Goal: Task Accomplishment & Management: Use online tool/utility

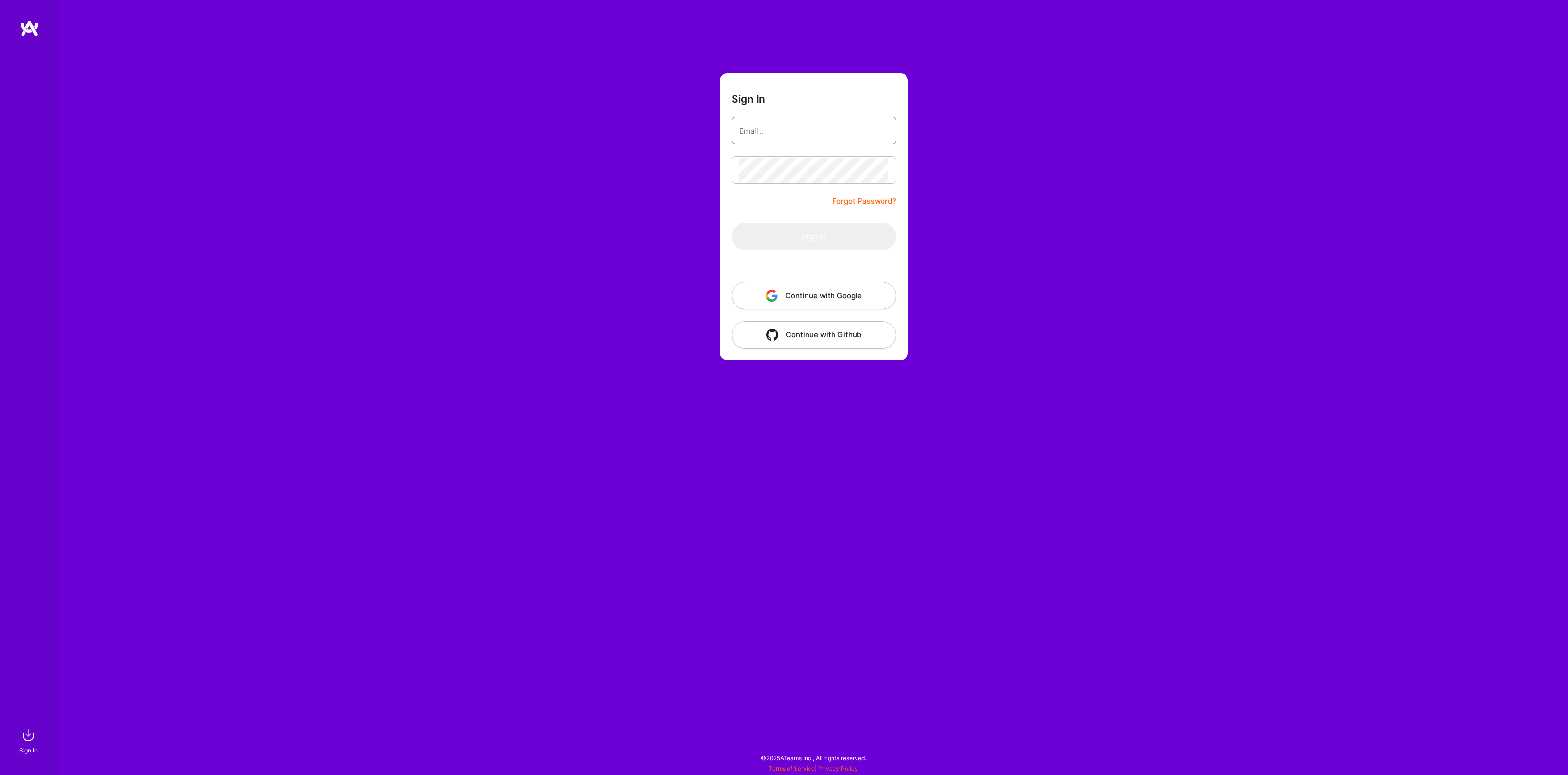
type input "johanwalhout@gmail.com"
click at [795, 237] on button "Sign In" at bounding box center [814, 236] width 164 height 27
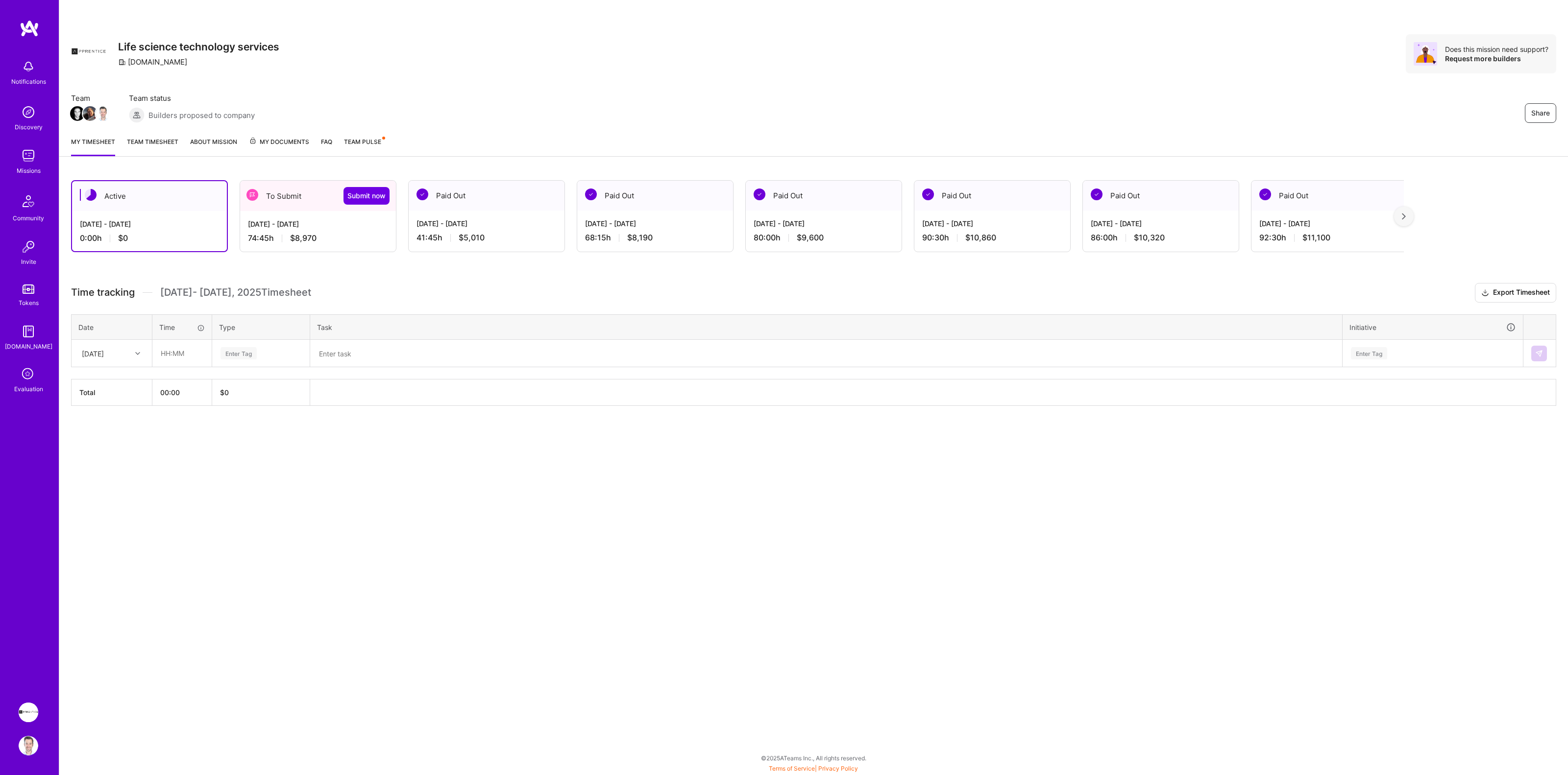
click at [301, 233] on span "$8,970" at bounding box center [303, 238] width 26 height 10
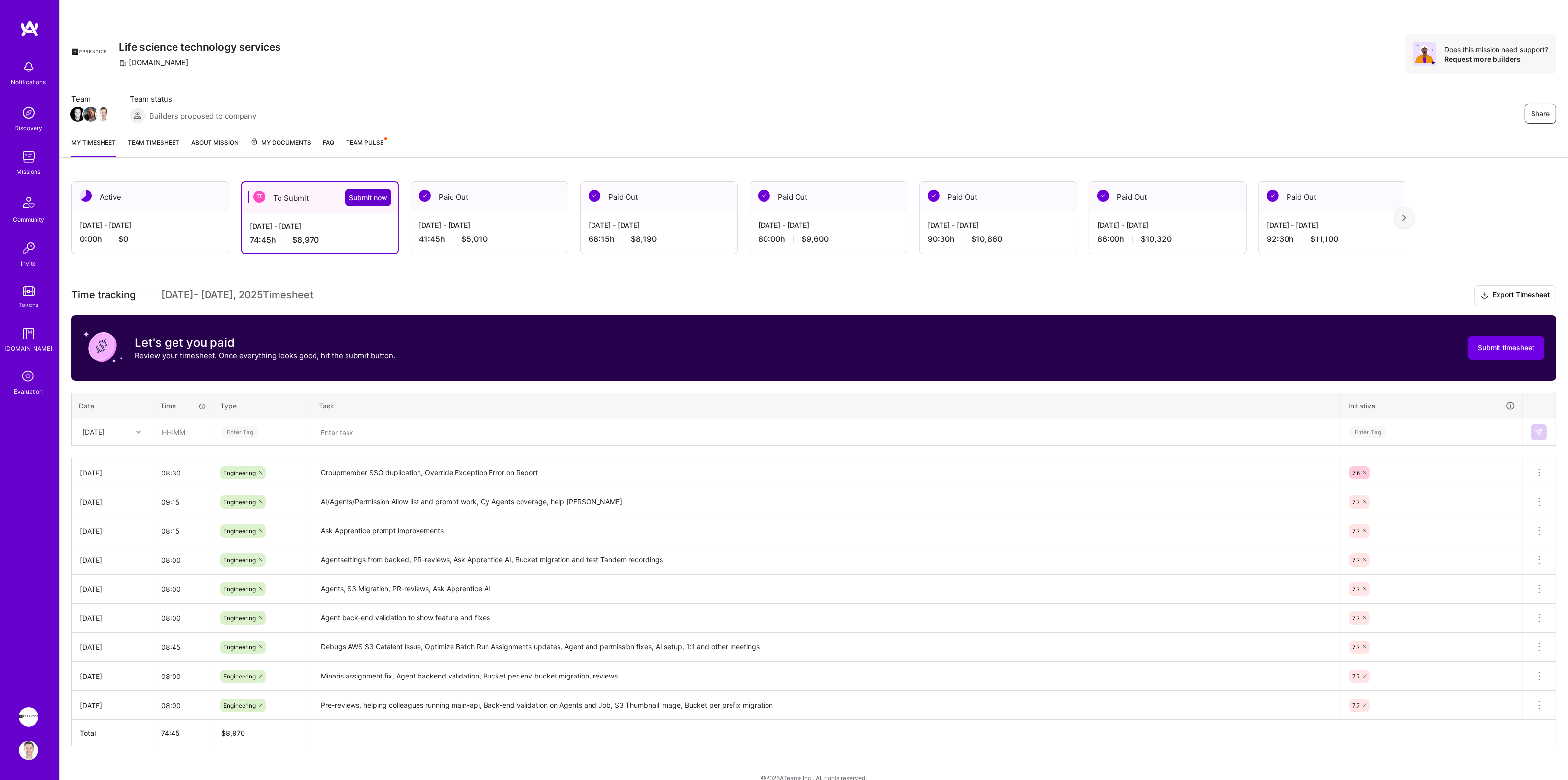
click at [360, 200] on span "Submit now" at bounding box center [368, 198] width 39 height 10
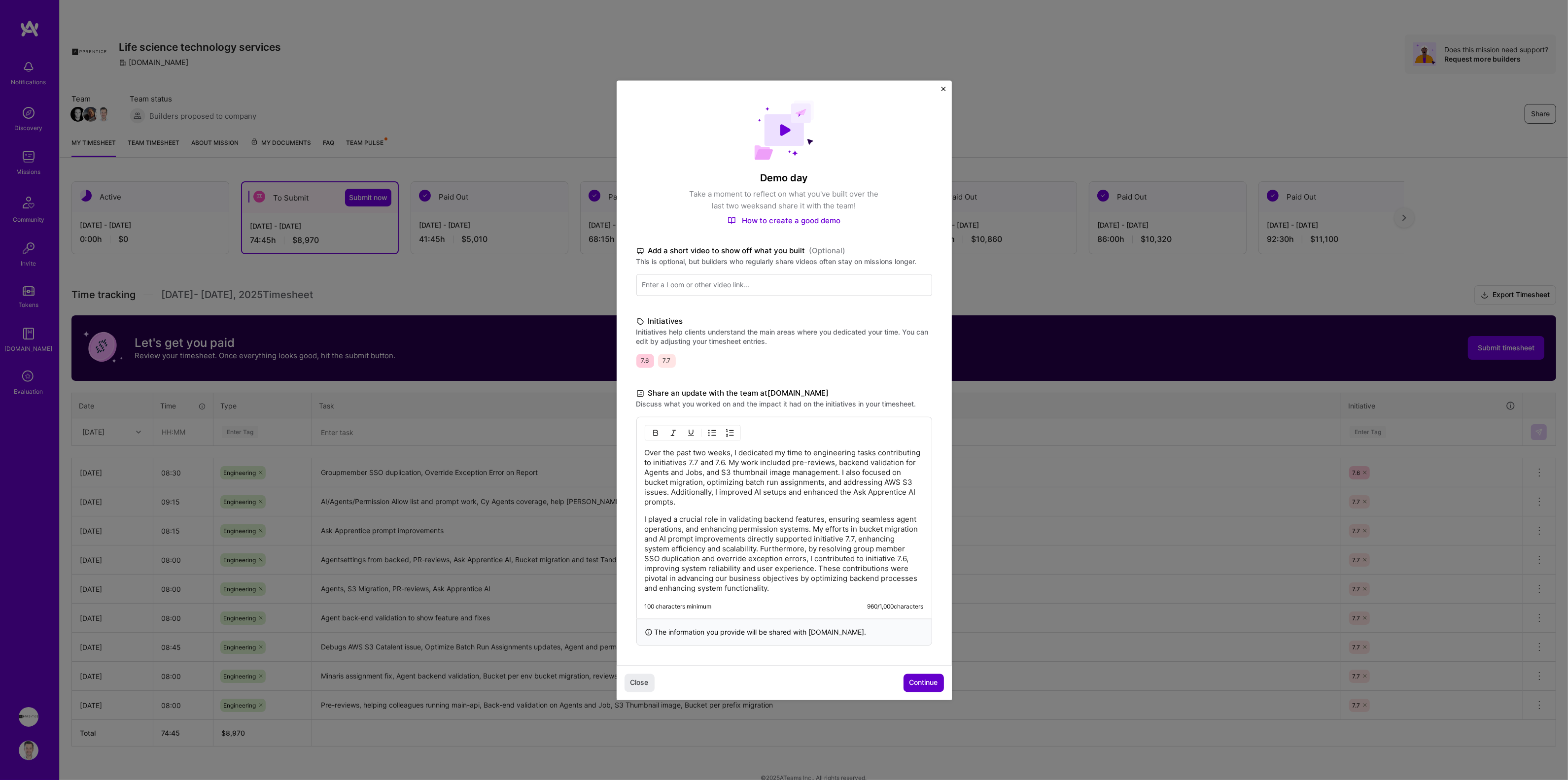
click at [926, 681] on span "Continue" at bounding box center [923, 683] width 29 height 10
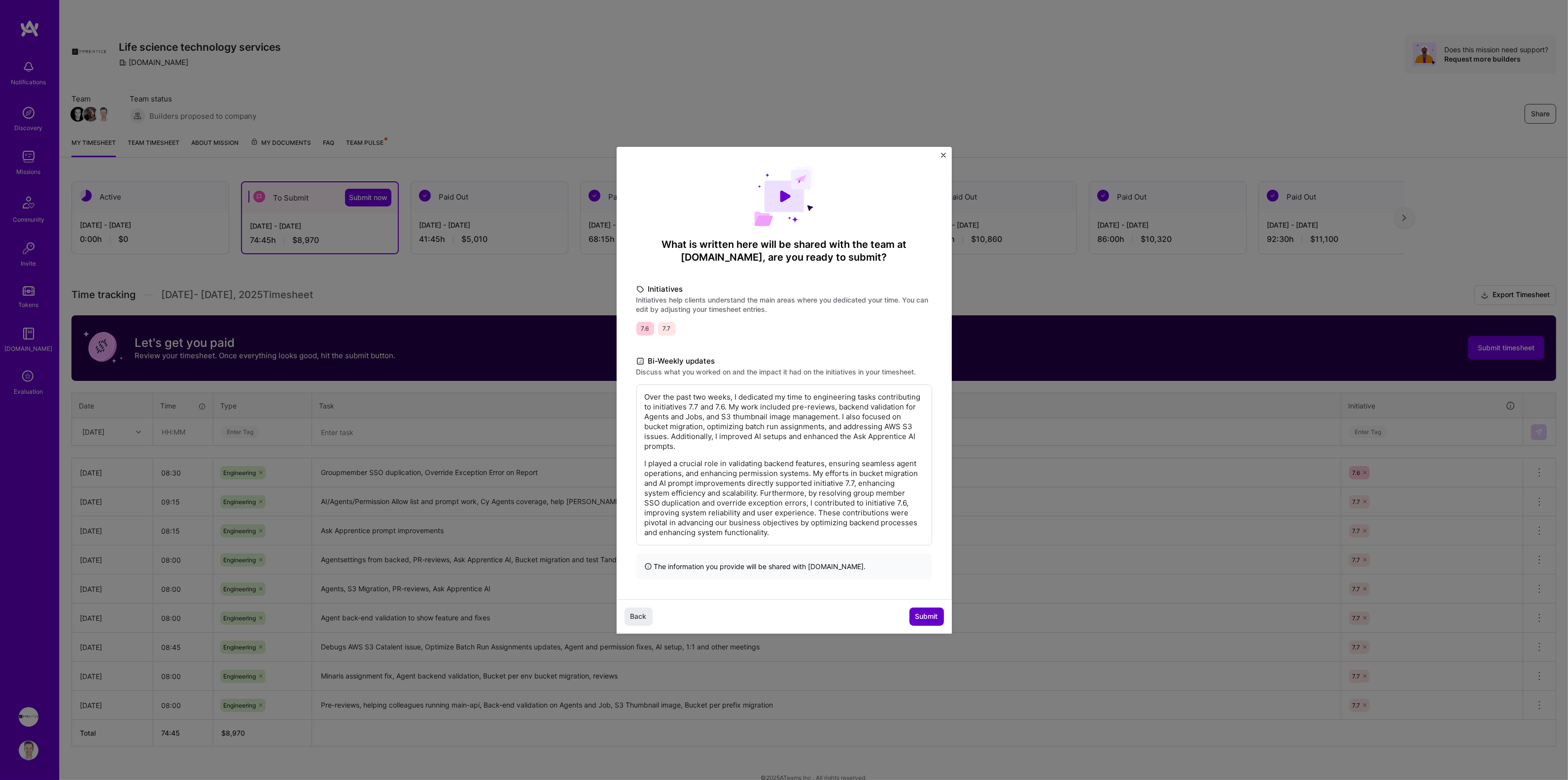
click at [922, 620] on span "Submit" at bounding box center [926, 617] width 23 height 10
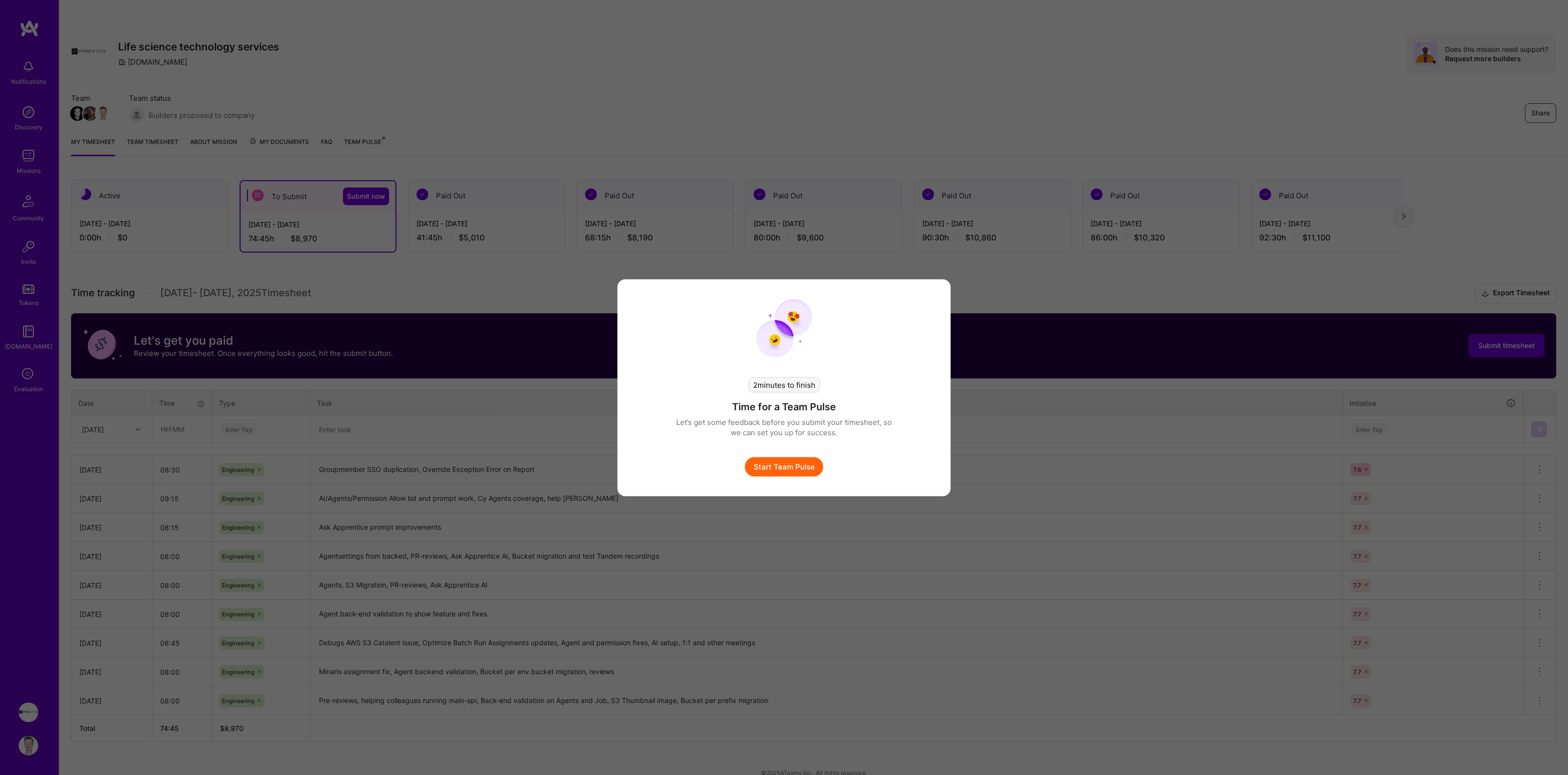
click at [781, 469] on button "Start Team Pulse" at bounding box center [784, 467] width 79 height 19
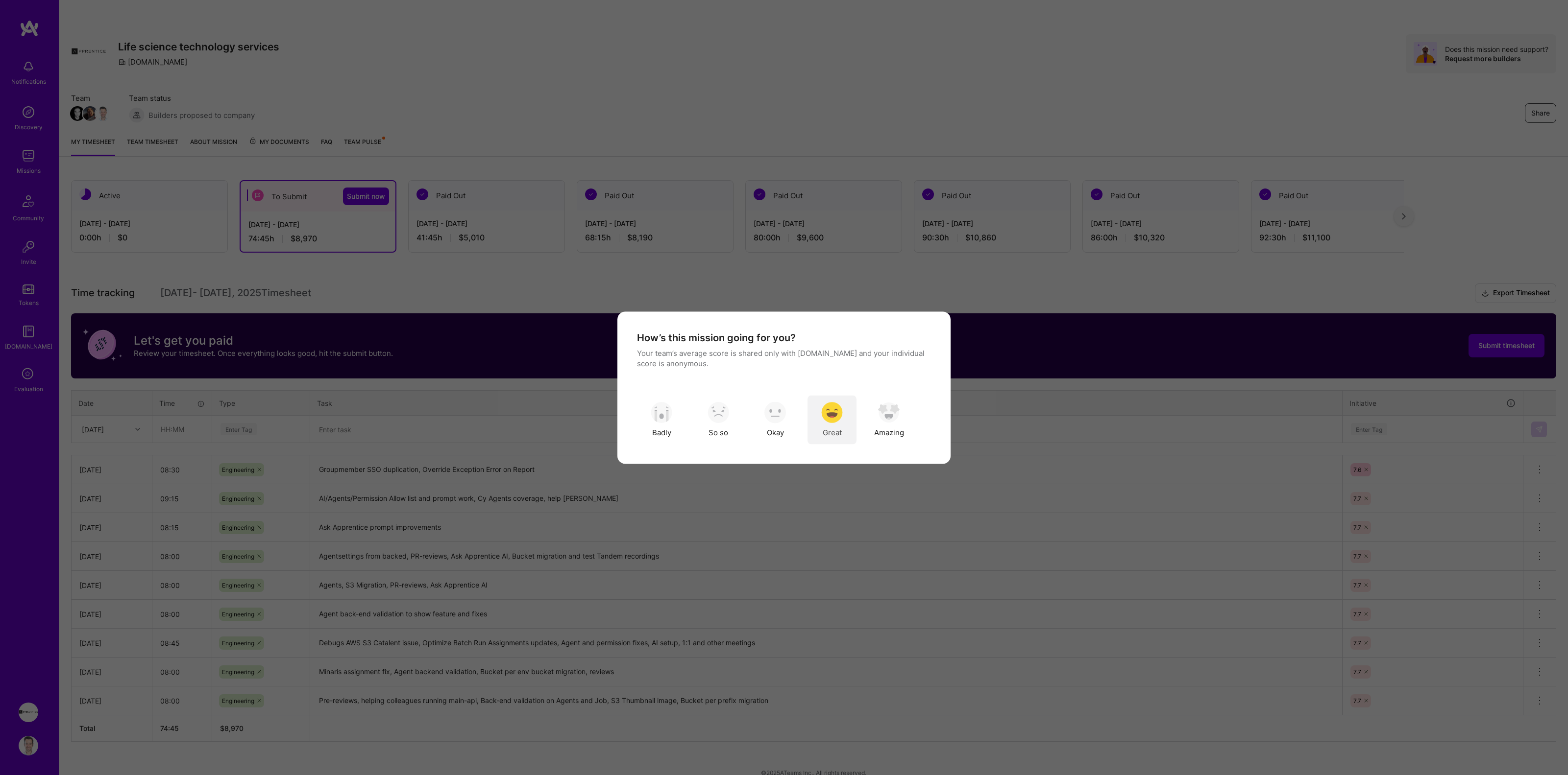
click at [830, 422] on img "modal" at bounding box center [831, 412] width 21 height 21
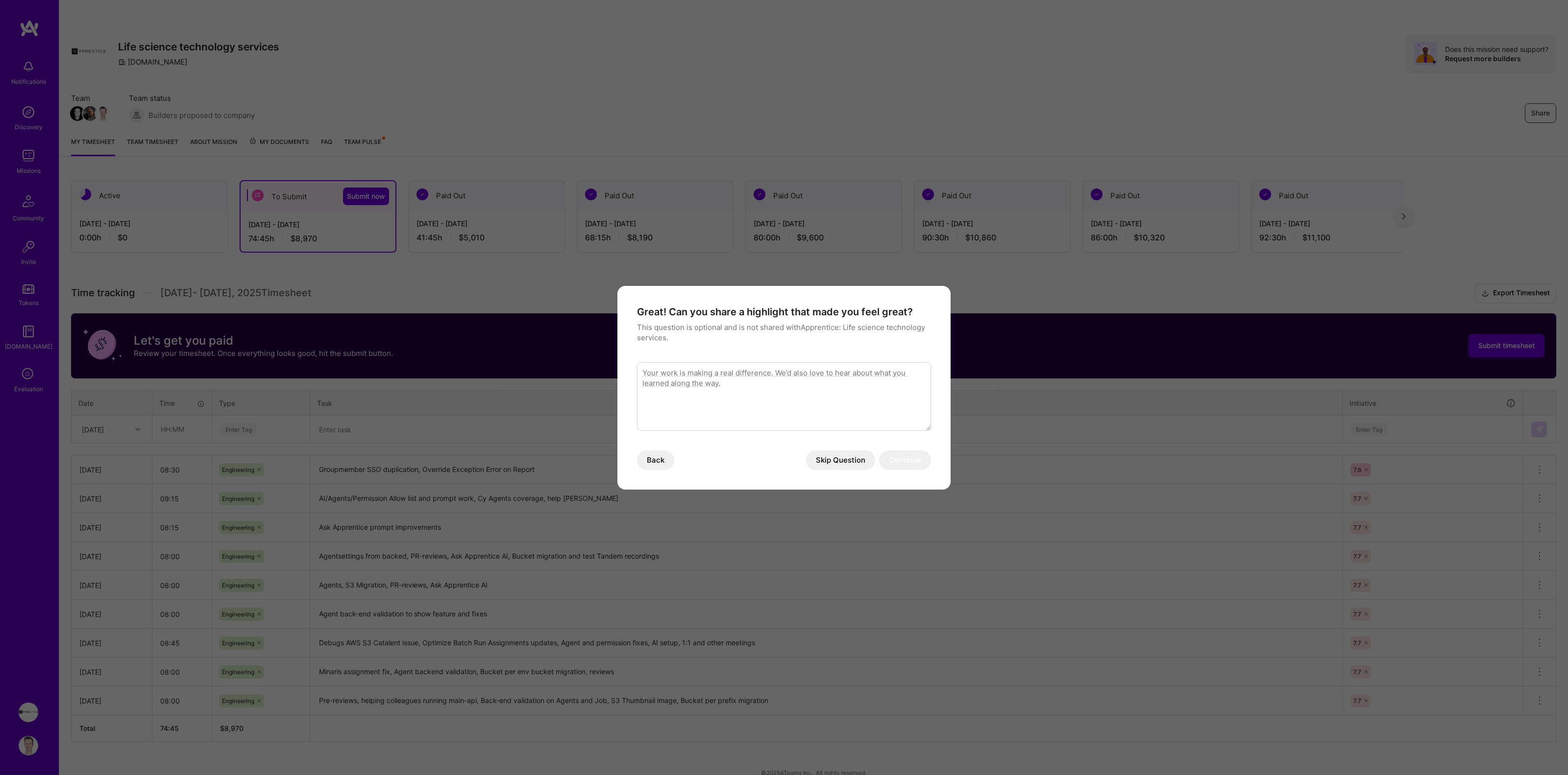
click at [843, 457] on button "Skip Question" at bounding box center [841, 460] width 69 height 19
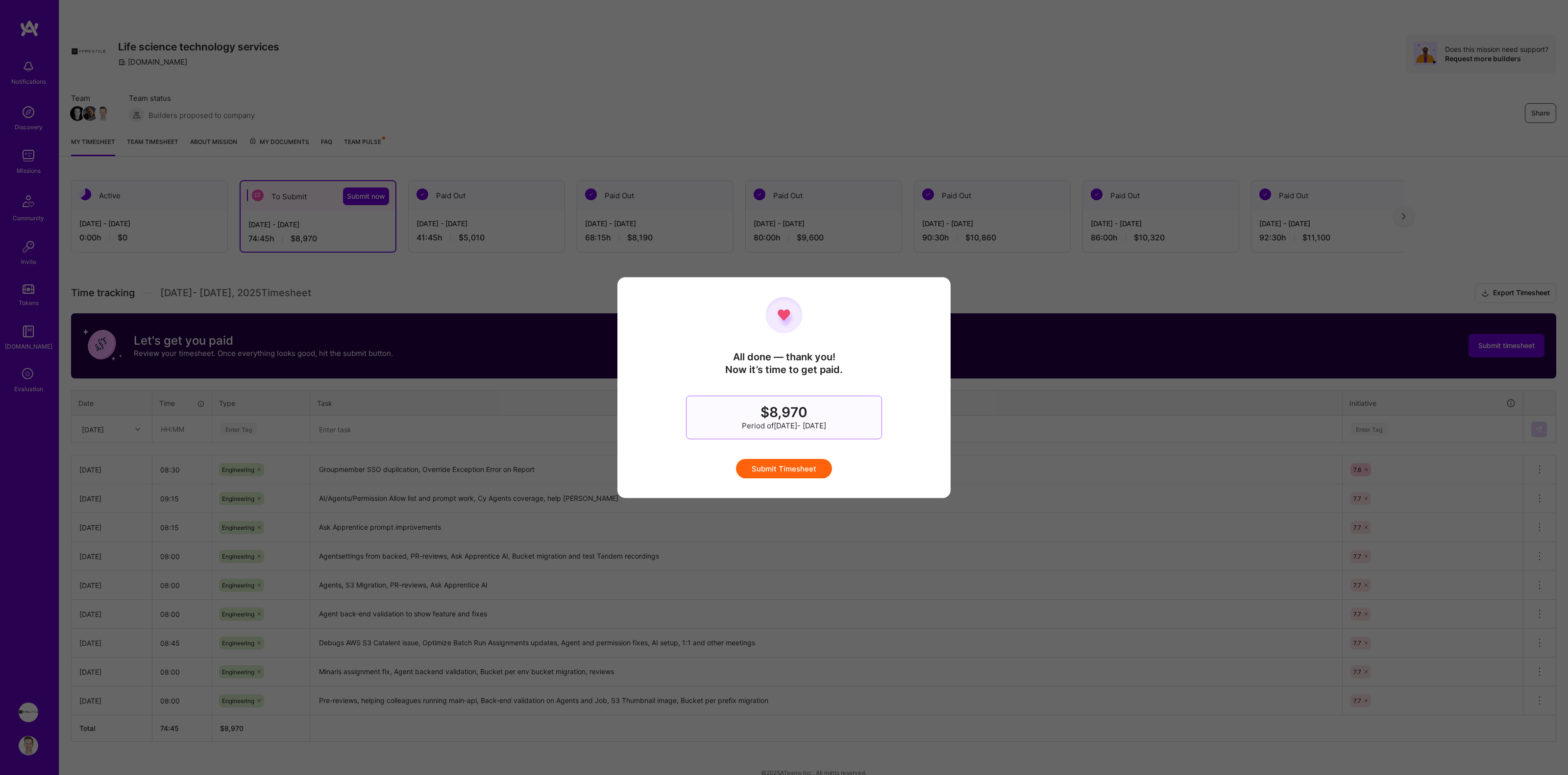
click at [805, 470] on button "Submit Timesheet" at bounding box center [784, 468] width 96 height 19
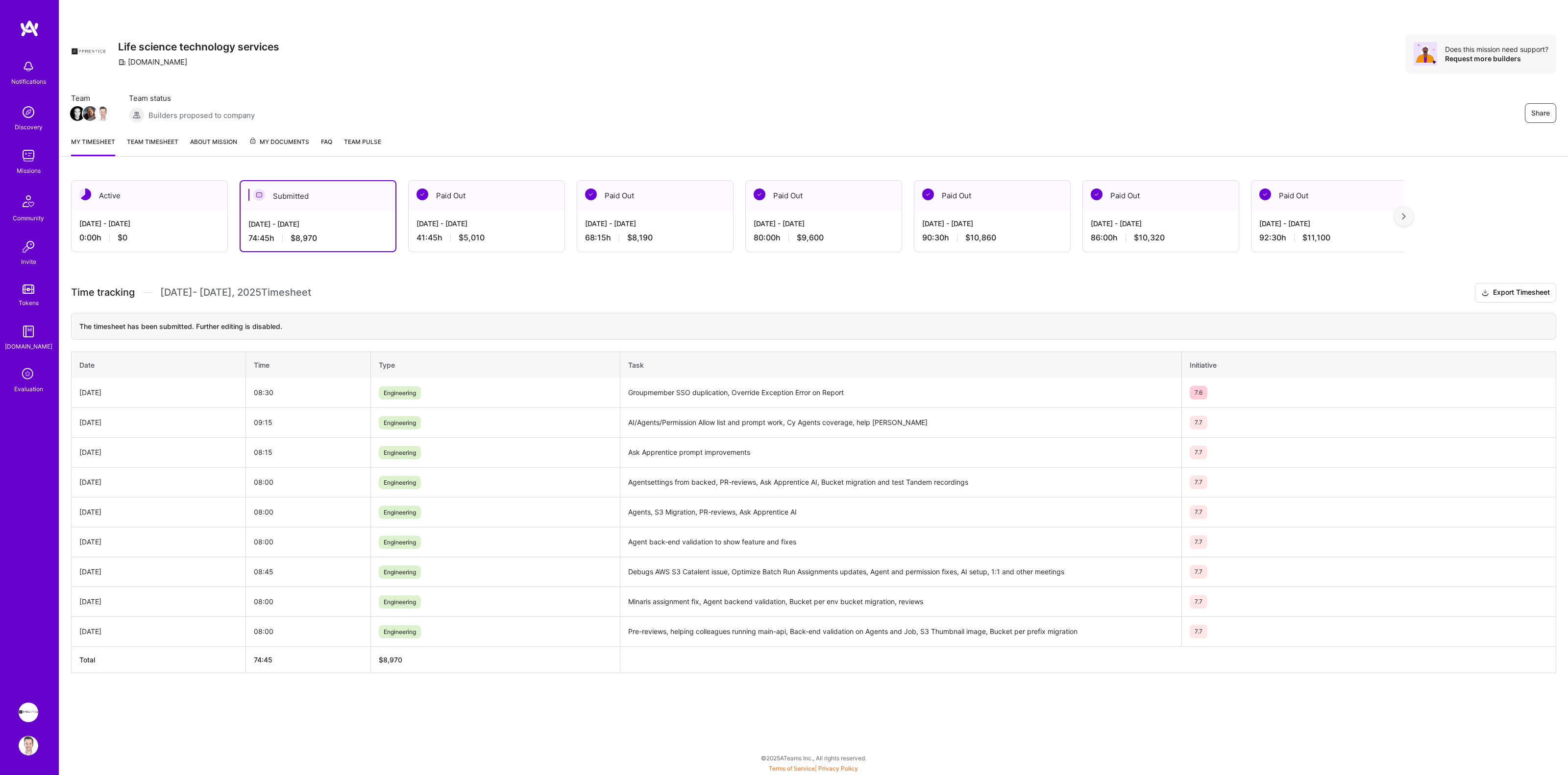
click at [187, 232] on div "Sep 1 - Sep 15, 2025 0:00 h $0" at bounding box center [150, 231] width 156 height 40
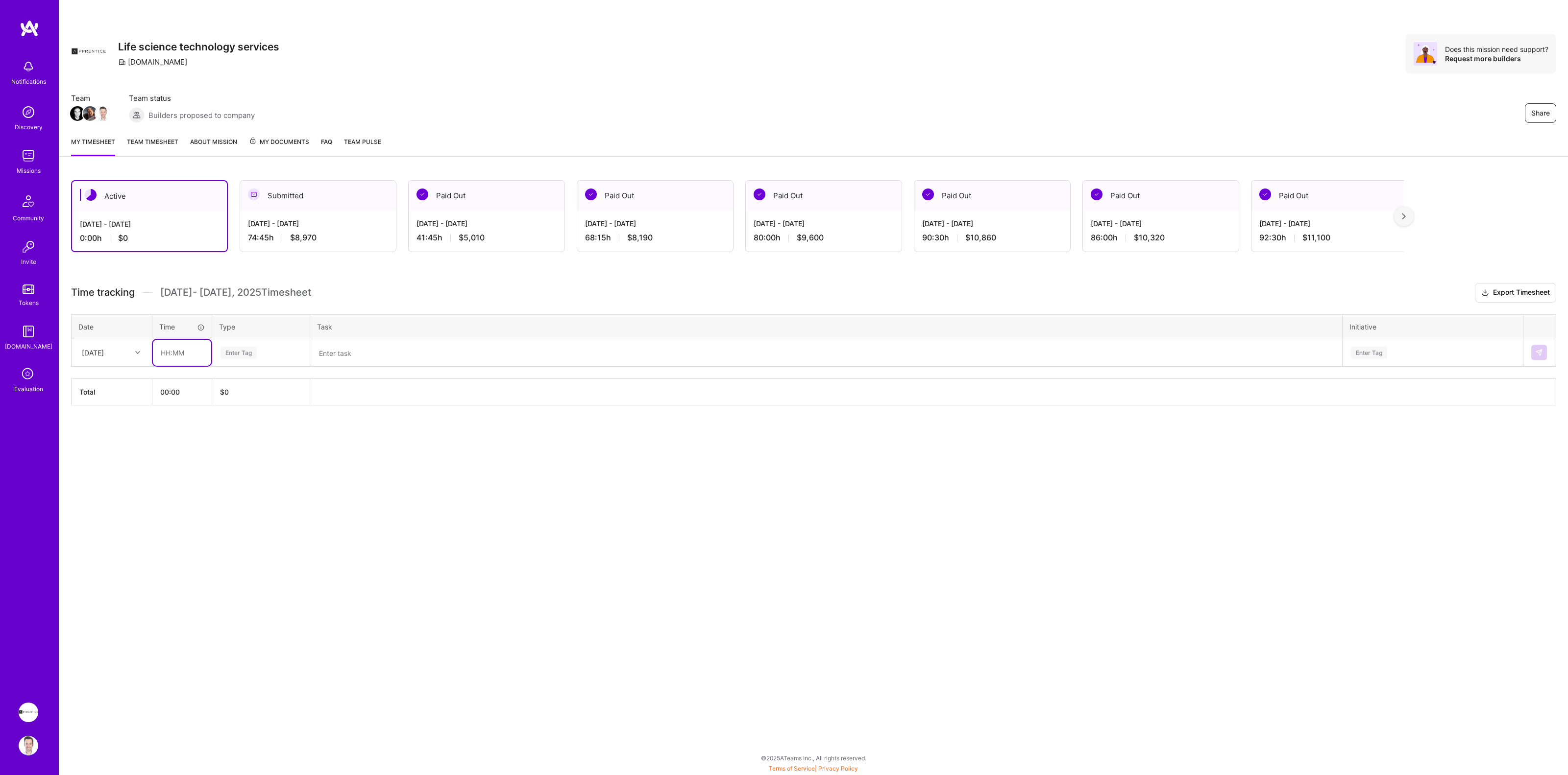
click at [170, 353] on input "text" at bounding box center [182, 353] width 58 height 26
type input "08:00"
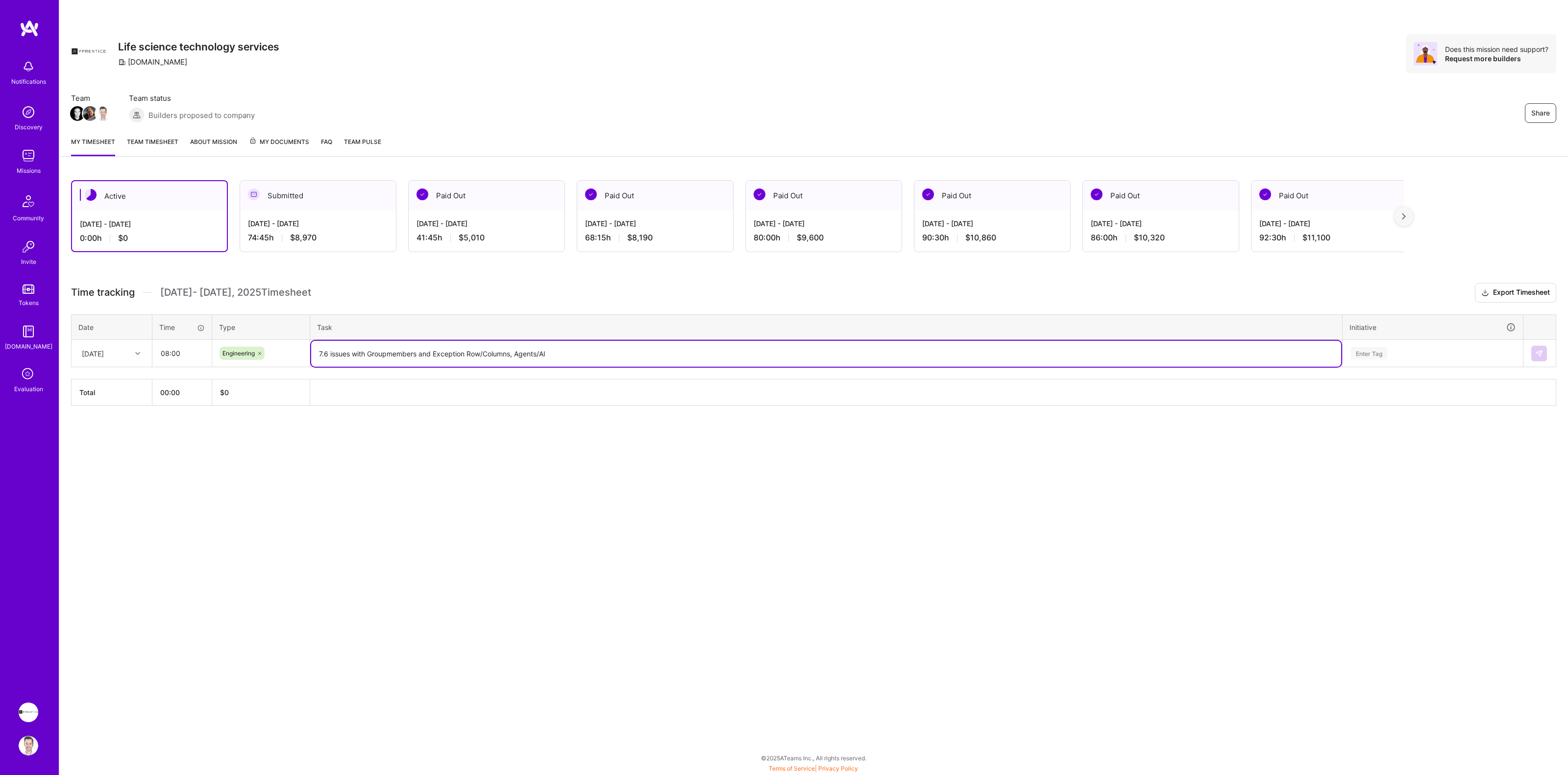
type textarea "7.6 issues with Groupmembers and Exception Row/Columns, Agents/AI"
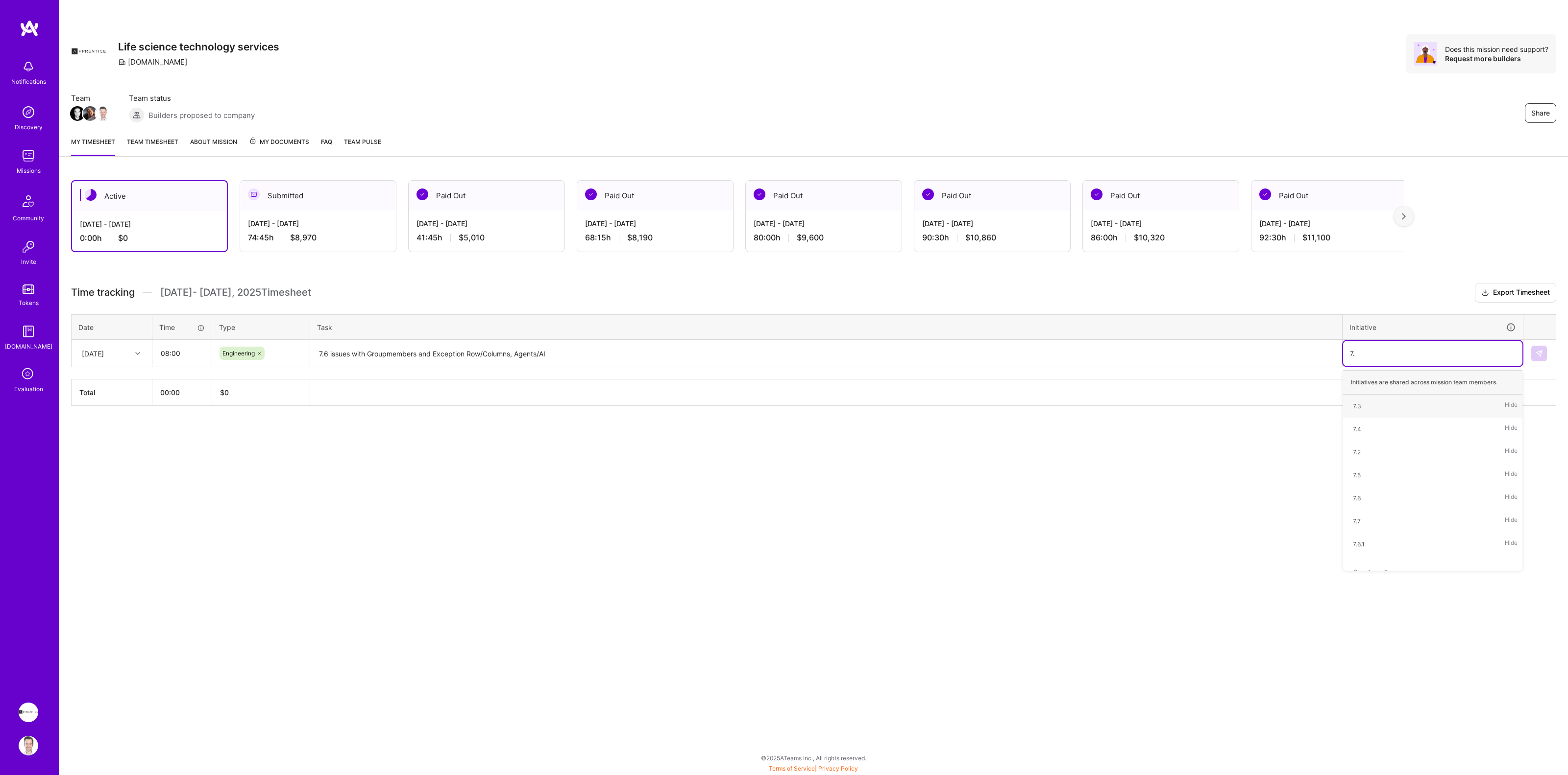
type input "7.7"
click at [1361, 403] on span "7.7" at bounding box center [1357, 406] width 18 height 13
type input "7.6"
click at [1539, 356] on img at bounding box center [1539, 353] width 8 height 8
